Goal: Transaction & Acquisition: Purchase product/service

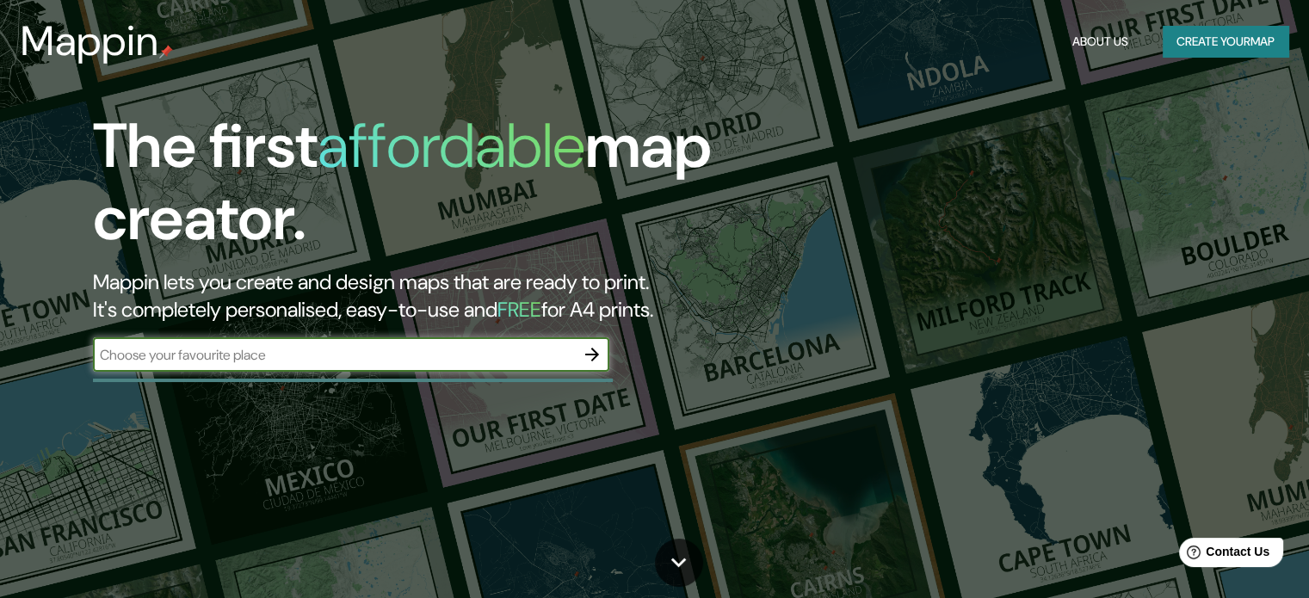
click at [466, 348] on input "text" at bounding box center [334, 355] width 482 height 20
type input "[GEOGRAPHIC_DATA]"
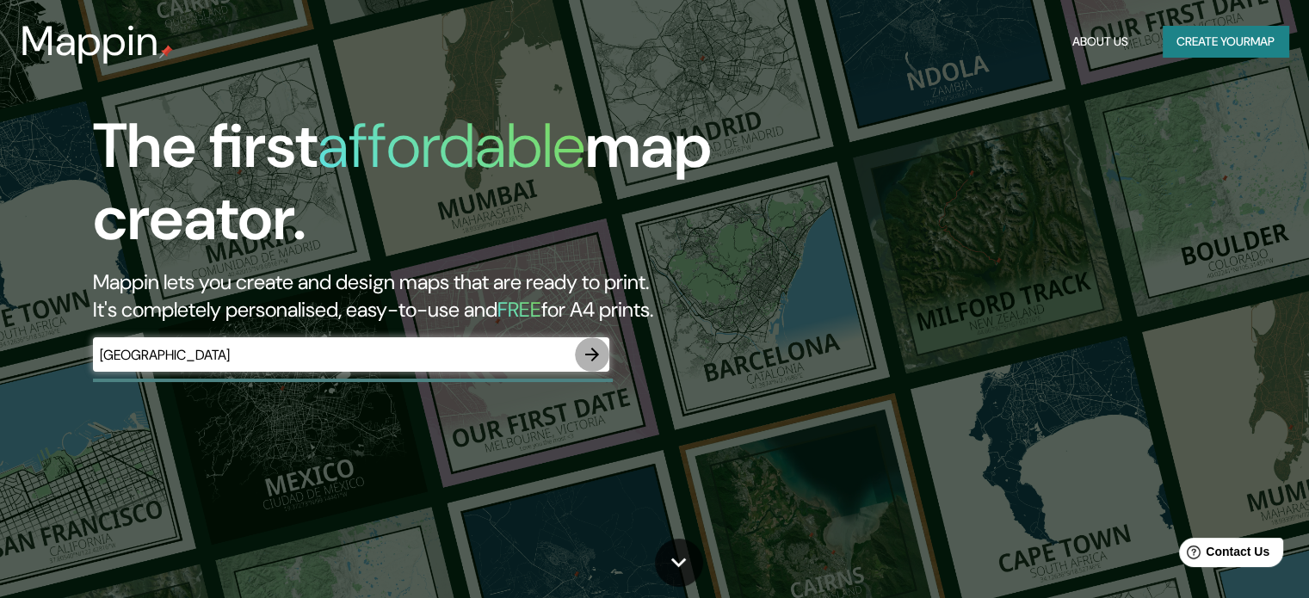
click at [594, 351] on icon "button" at bounding box center [592, 355] width 14 height 14
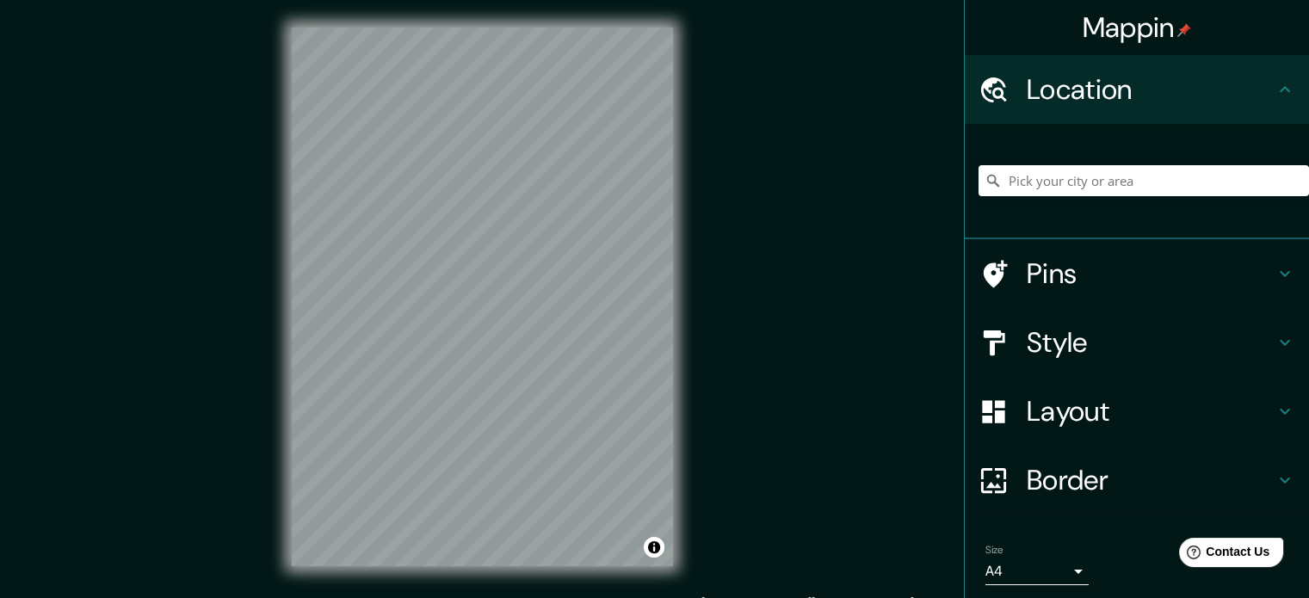
click at [706, 334] on div "Mappin Location Pins Style Layout Border Choose a border. Hint : you can make l…" at bounding box center [654, 310] width 1309 height 621
click at [1074, 279] on h4 "Pins" at bounding box center [1151, 273] width 248 height 34
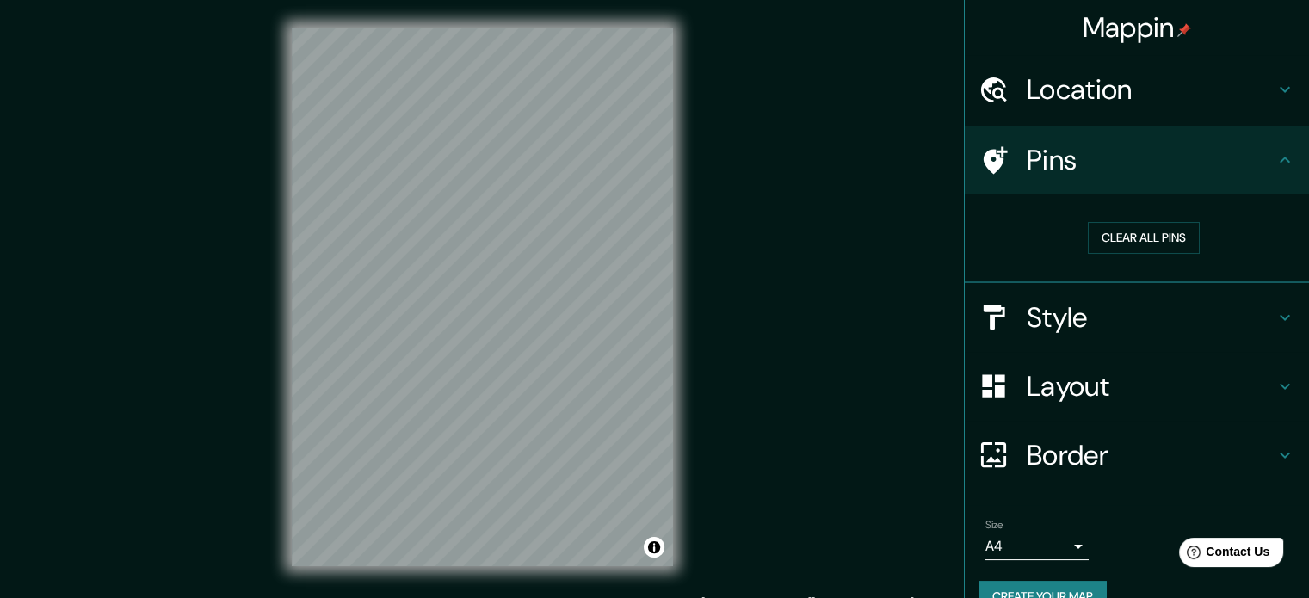
click at [1039, 314] on h4 "Style" at bounding box center [1151, 317] width 248 height 34
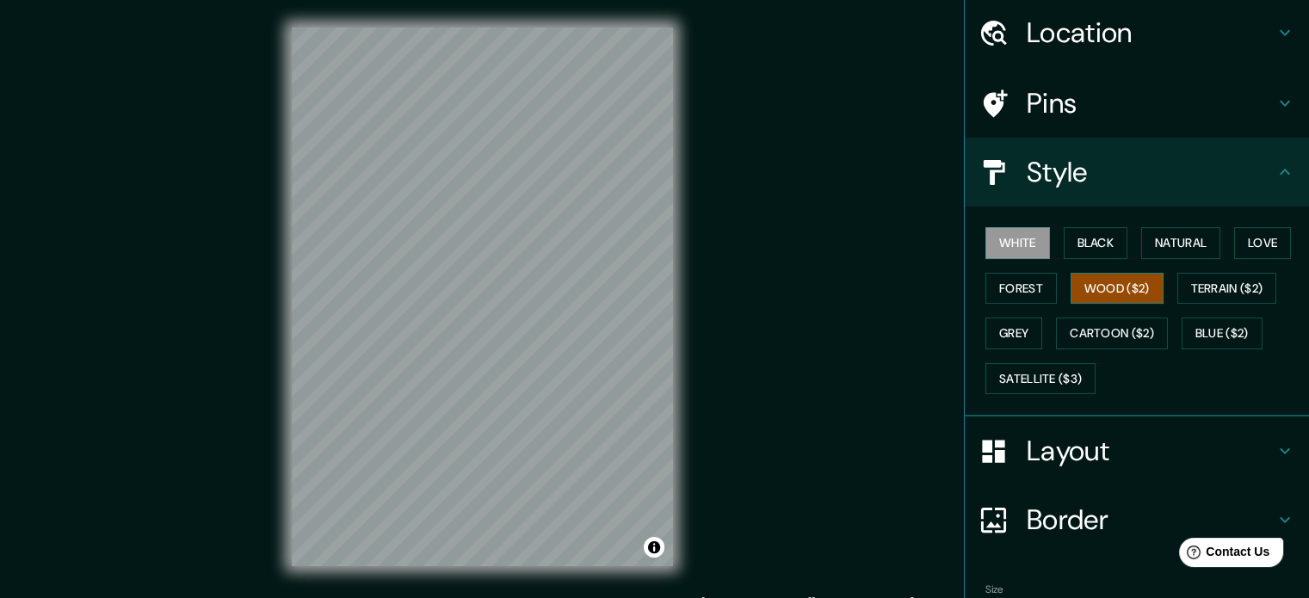
scroll to position [86, 0]
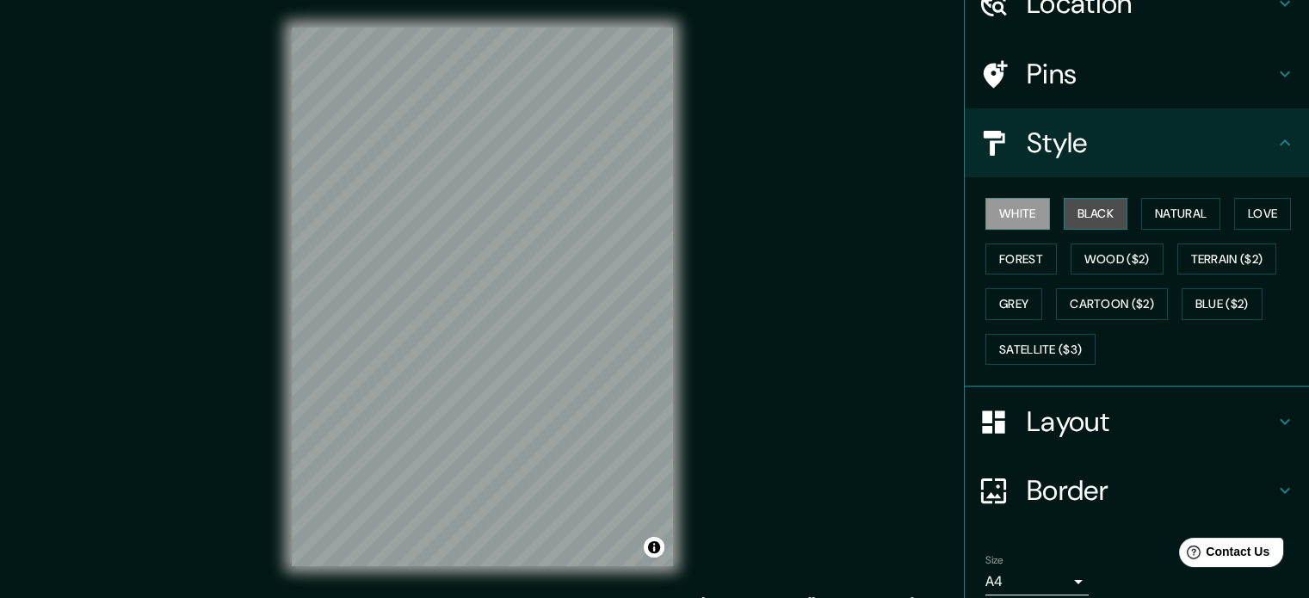
click at [1088, 208] on button "Black" at bounding box center [1096, 214] width 65 height 32
click at [1020, 203] on button "White" at bounding box center [1017, 214] width 65 height 32
click at [1181, 195] on div "White Black Natural Love Forest Wood ($2) Terrain ($2) Grey Cartoon ($2) Blue (…" at bounding box center [1143, 281] width 330 height 181
click at [1175, 199] on button "Natural" at bounding box center [1180, 214] width 79 height 32
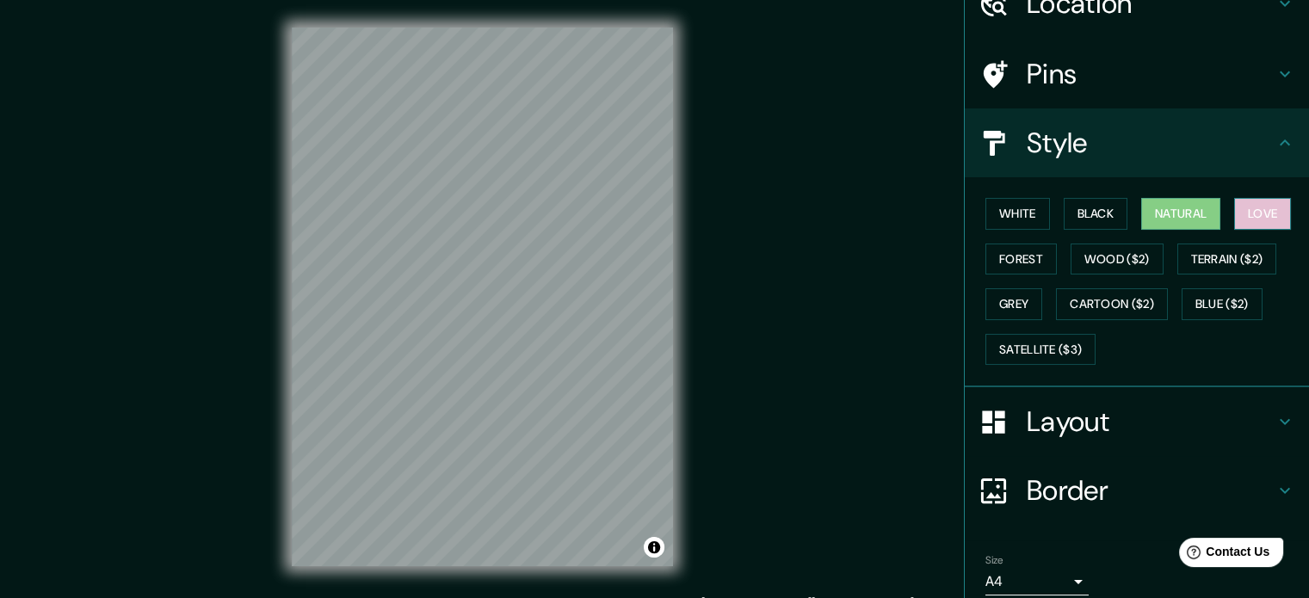
click at [1238, 209] on button "Love" at bounding box center [1262, 214] width 57 height 32
click at [998, 271] on button "Forest" at bounding box center [1020, 260] width 71 height 32
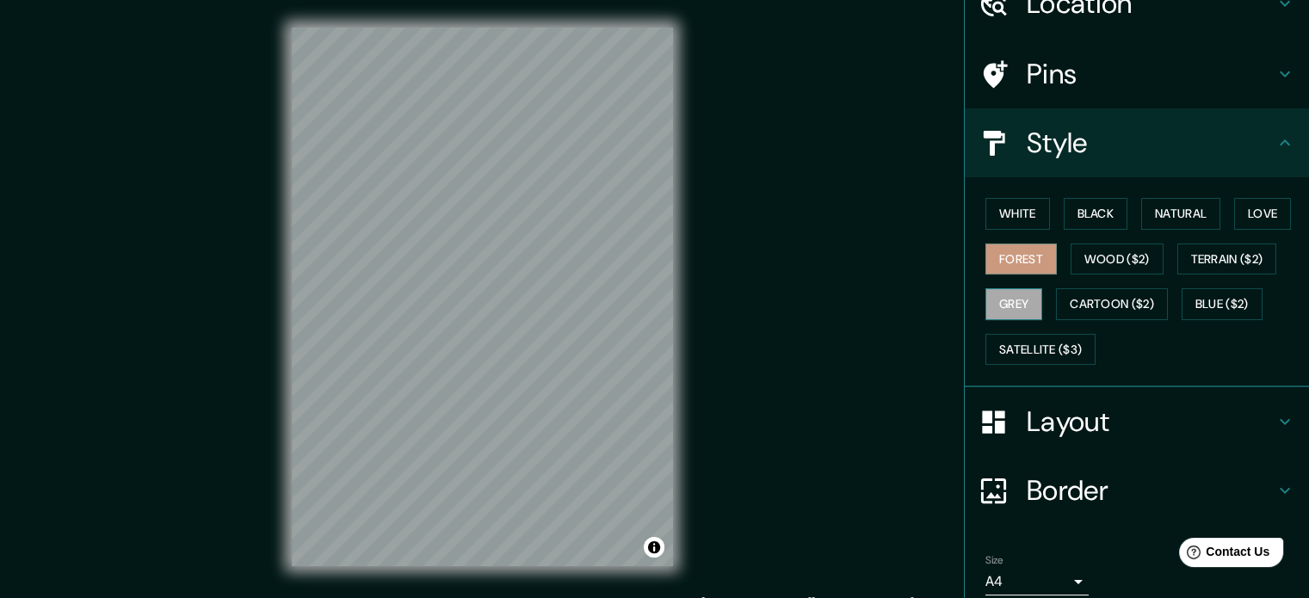
click at [1002, 301] on button "Grey" at bounding box center [1013, 304] width 57 height 32
click at [1006, 231] on div "White Black Natural Love Forest Wood ($2) Terrain ($2) Grey Cartoon ($2) Blue (…" at bounding box center [1143, 281] width 330 height 181
click at [1006, 213] on button "White" at bounding box center [1017, 214] width 65 height 32
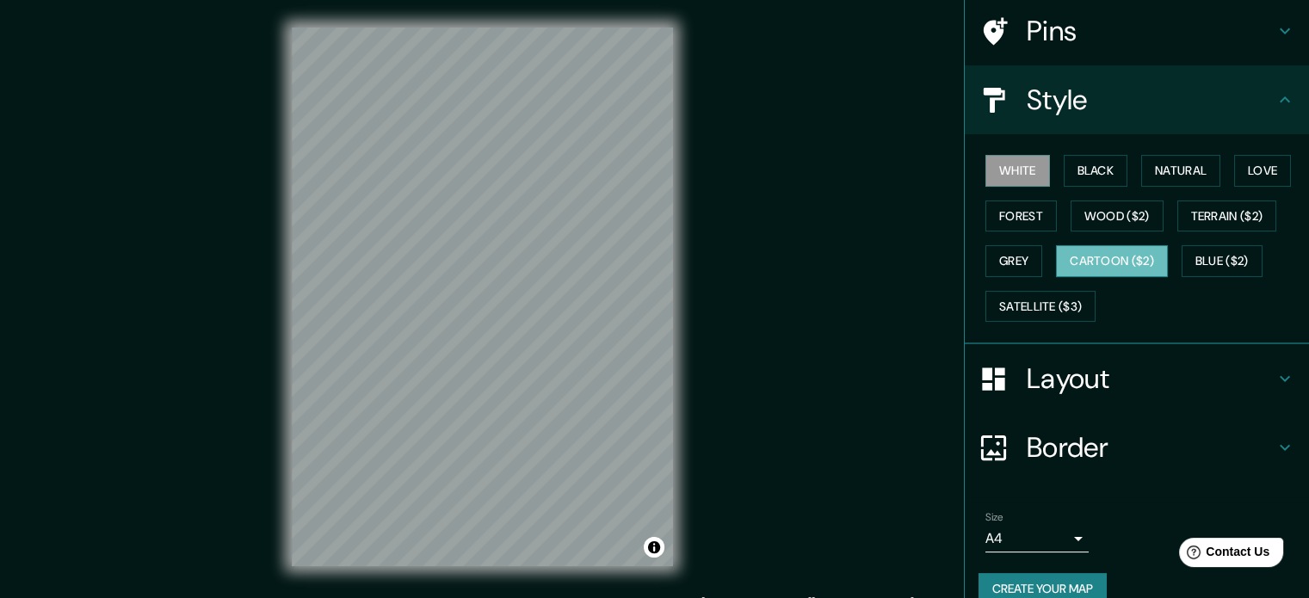
scroll to position [153, 0]
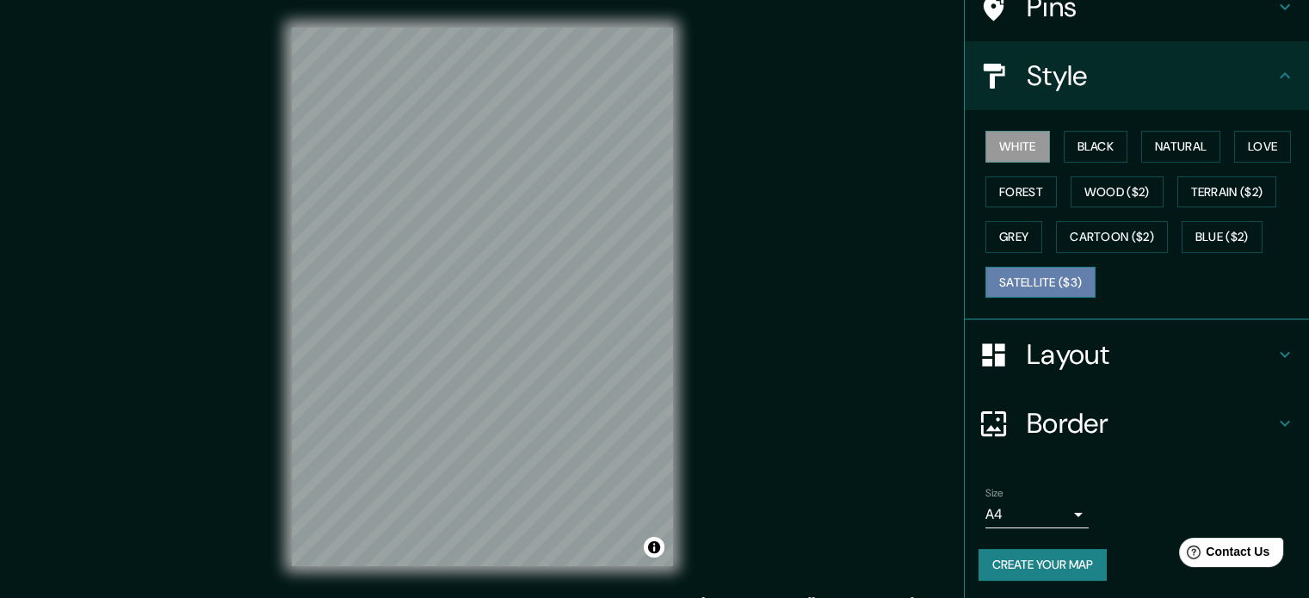
click at [1053, 274] on button "Satellite ($3)" at bounding box center [1040, 283] width 110 height 32
click at [1006, 226] on button "Grey" at bounding box center [1013, 237] width 57 height 32
click at [1015, 146] on button "White" at bounding box center [1017, 147] width 65 height 32
click at [1168, 137] on button "Natural" at bounding box center [1180, 147] width 79 height 32
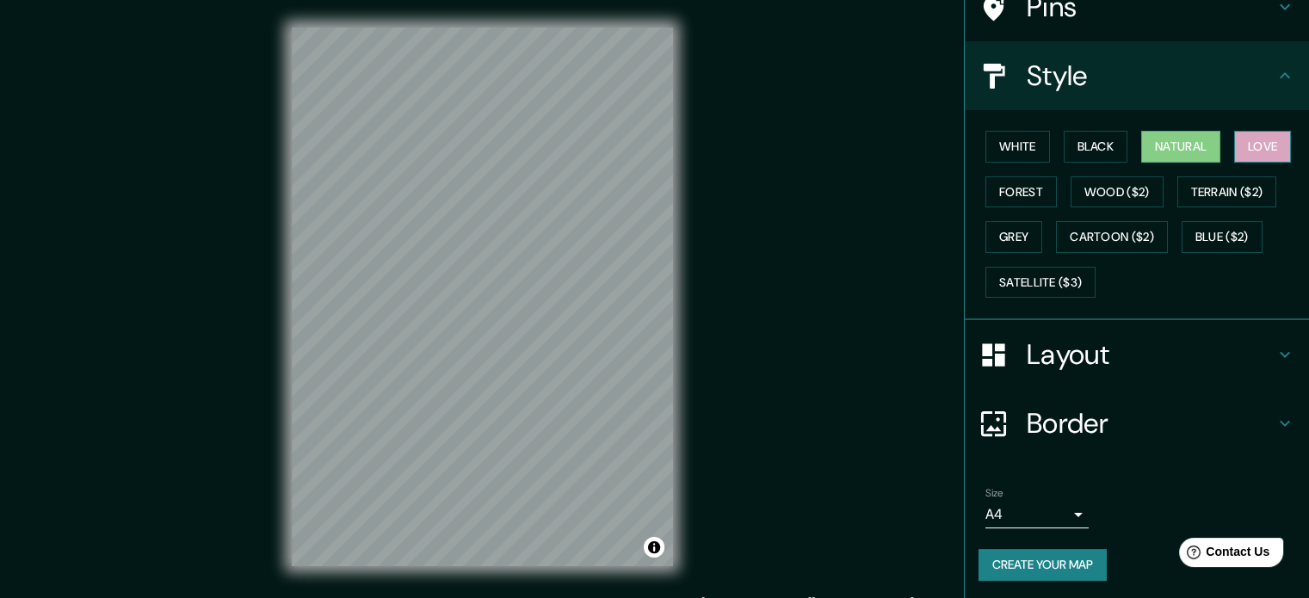
click at [1260, 139] on button "Love" at bounding box center [1262, 147] width 57 height 32
click at [1018, 144] on button "White" at bounding box center [1017, 147] width 65 height 32
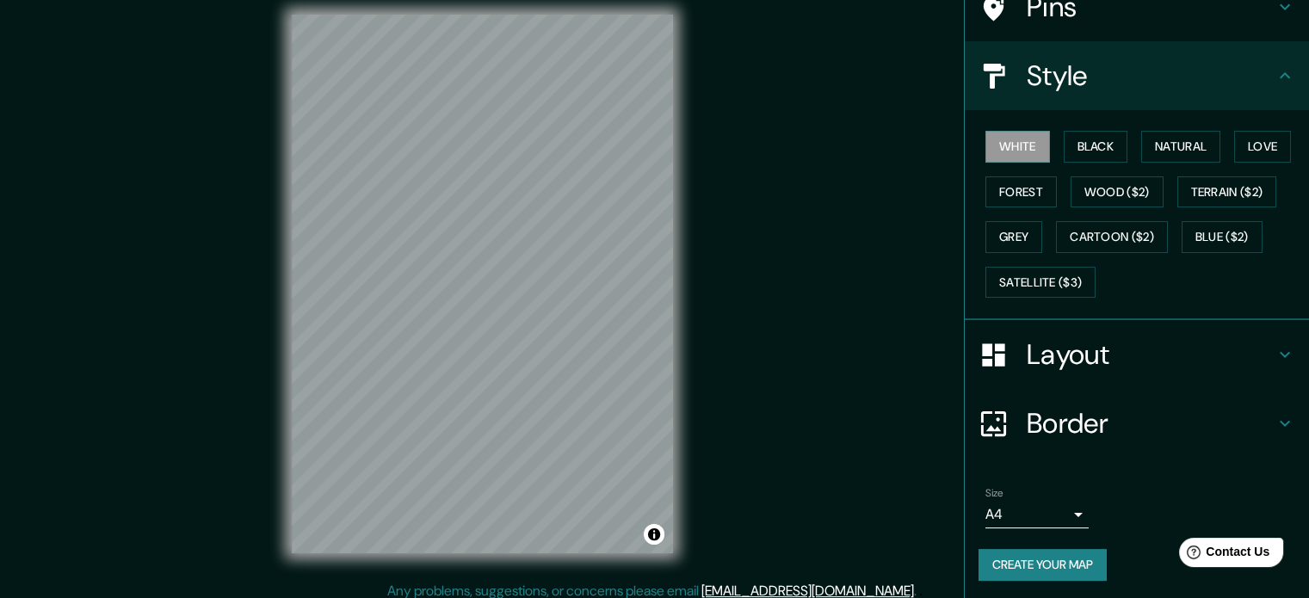
scroll to position [22, 0]
